Goal: Entertainment & Leisure: Consume media (video, audio)

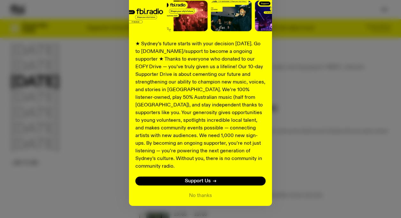
scroll to position [98, 0]
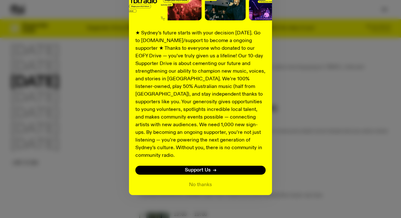
click at [207, 181] on button "No thanks" at bounding box center [200, 185] width 23 height 8
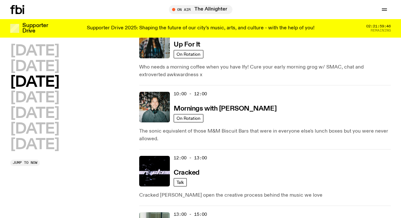
click at [214, 110] on h3 "Mornings with [PERSON_NAME]" at bounding box center [225, 109] width 103 height 7
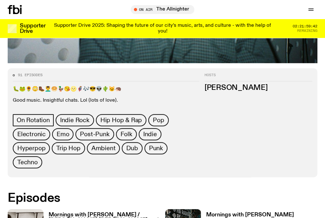
scroll to position [314, 0]
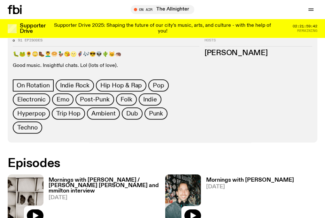
drag, startPoint x: 82, startPoint y: 117, endPoint x: 73, endPoint y: 125, distance: 12.4
click at [82, 178] on h3 "Mornings with [PERSON_NAME] / [PERSON_NAME] [PERSON_NAME] and mmilton interview" at bounding box center [104, 186] width 111 height 16
click at [39, 212] on icon "button" at bounding box center [35, 216] width 8 height 8
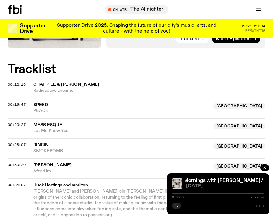
scroll to position [340, 0]
